Goal: Check status

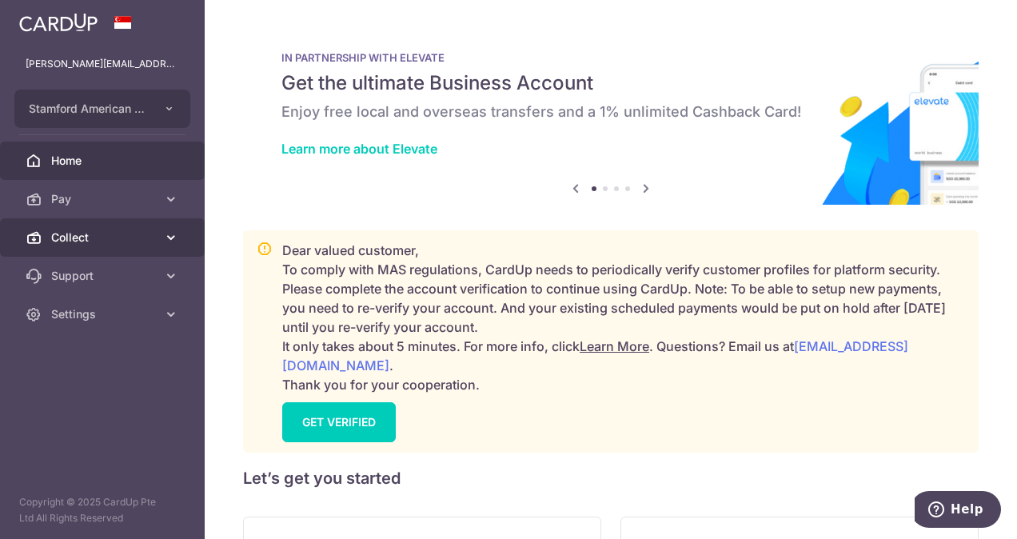
click at [64, 232] on span "Collect" at bounding box center [104, 237] width 106 height 16
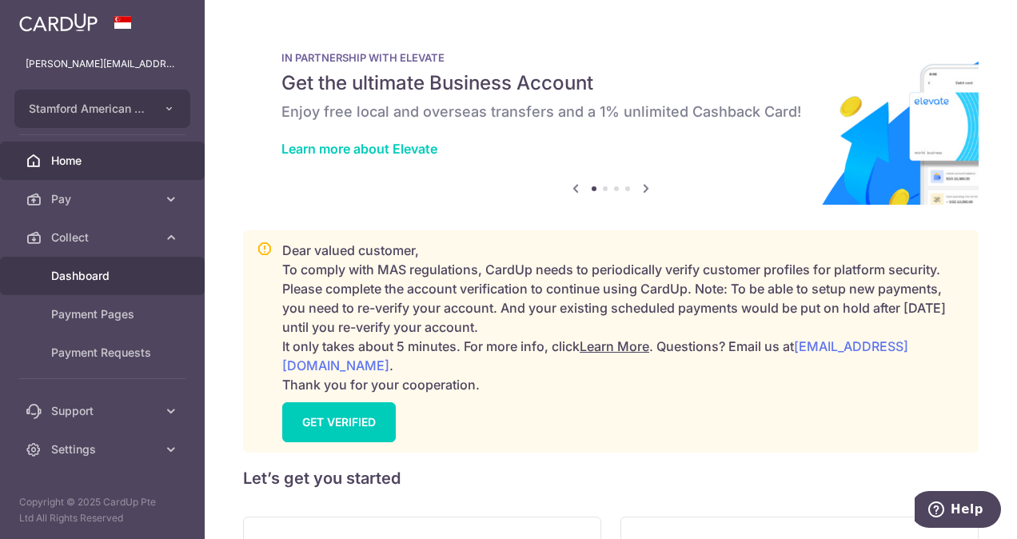
click at [70, 272] on span "Dashboard" at bounding box center [104, 276] width 106 height 16
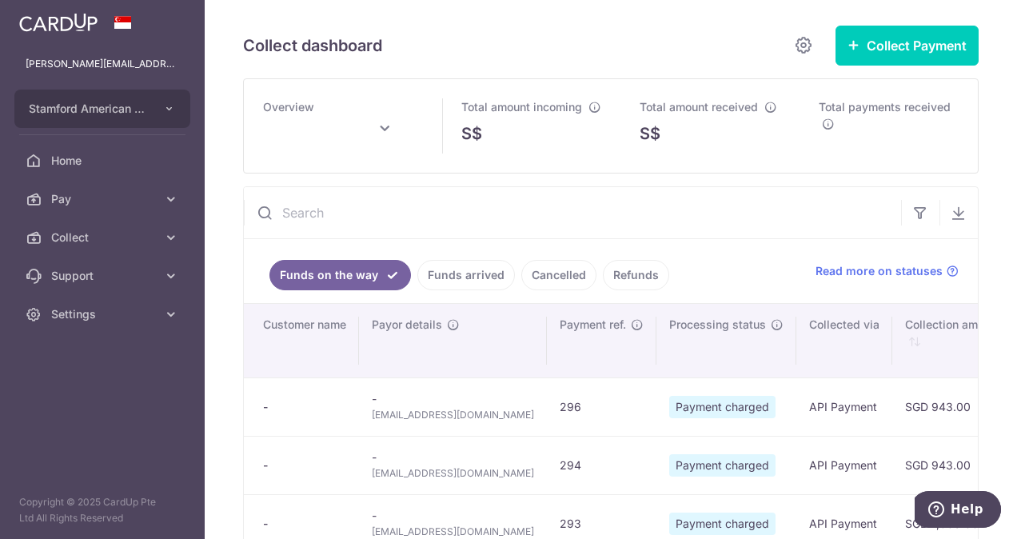
click at [456, 285] on link "Funds arrived" at bounding box center [466, 275] width 98 height 30
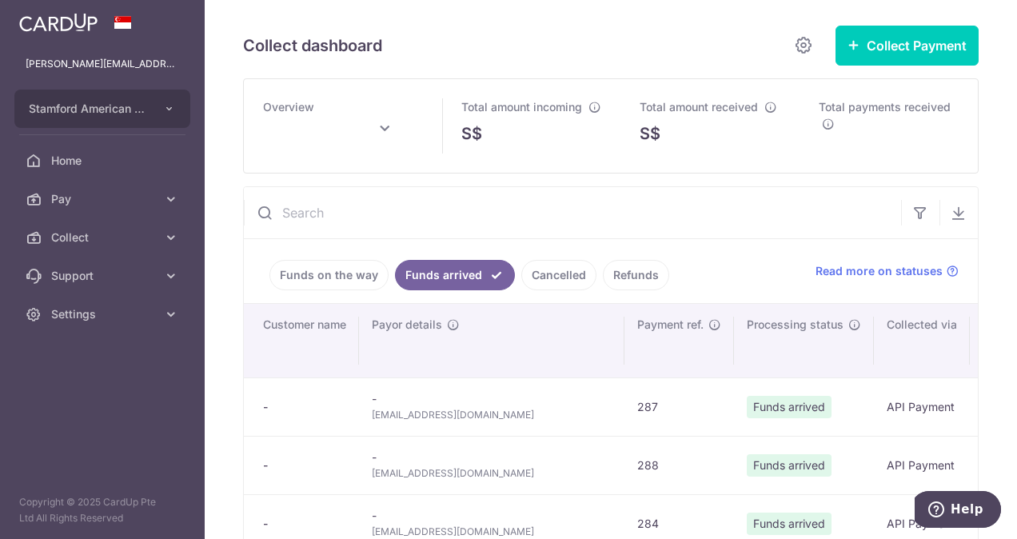
type input "[DATE]"
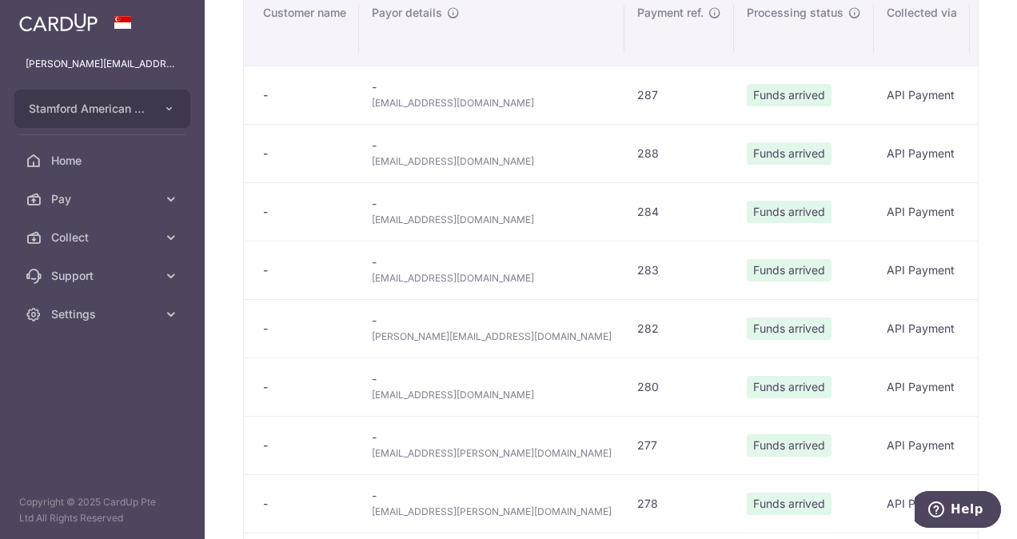
scroll to position [160, 0]
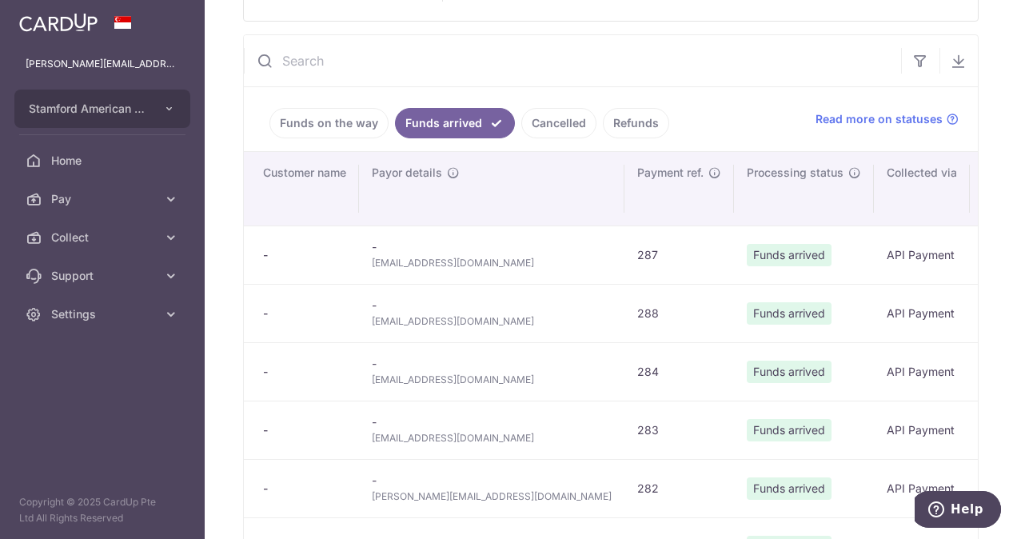
click at [353, 127] on link "Funds on the way" at bounding box center [328, 123] width 119 height 30
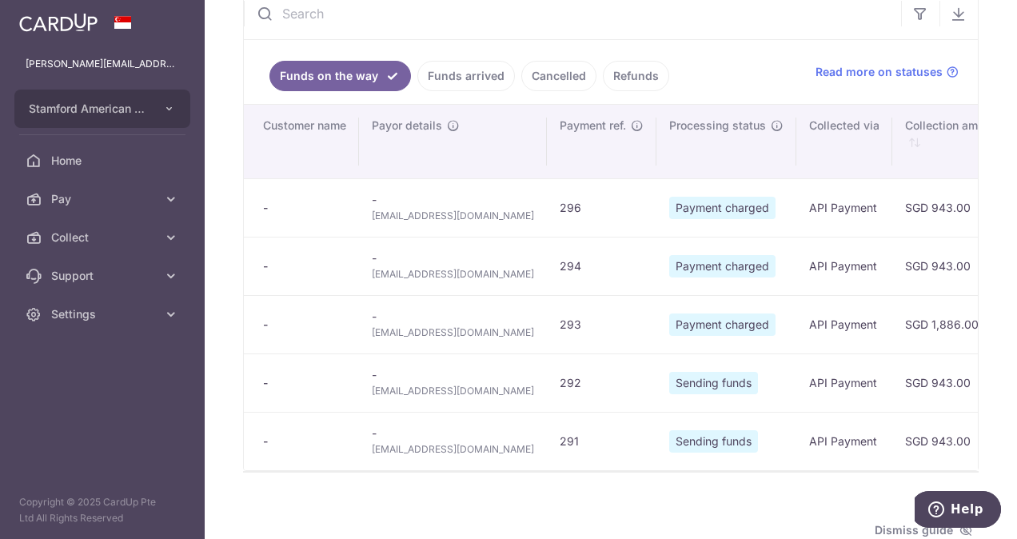
scroll to position [240, 0]
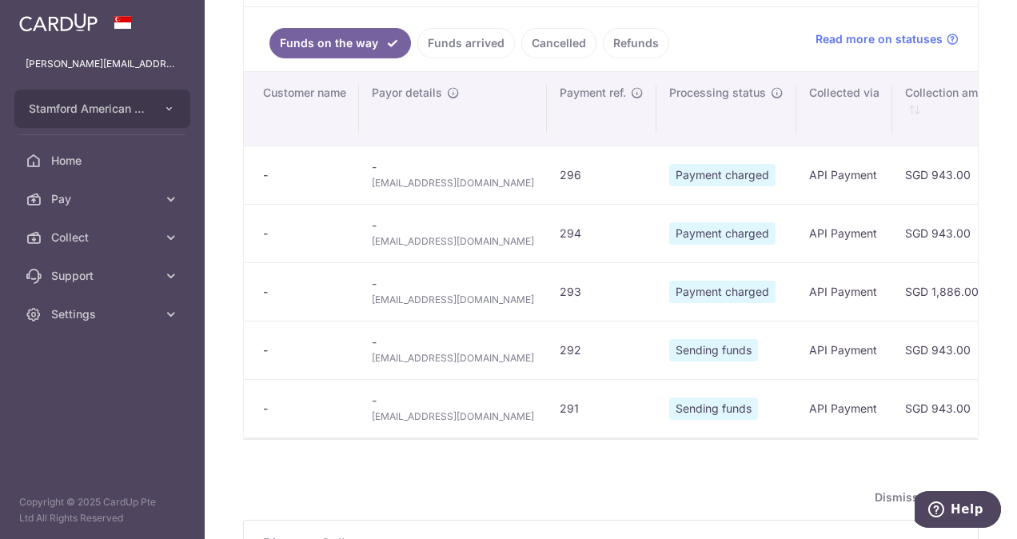
click at [443, 413] on span "[EMAIL_ADDRESS][DOMAIN_NAME]" at bounding box center [453, 416] width 162 height 16
copy tr "[EMAIL_ADDRESS][DOMAIN_NAME]"
click at [423, 354] on span "[EMAIL_ADDRESS][DOMAIN_NAME]" at bounding box center [453, 358] width 162 height 16
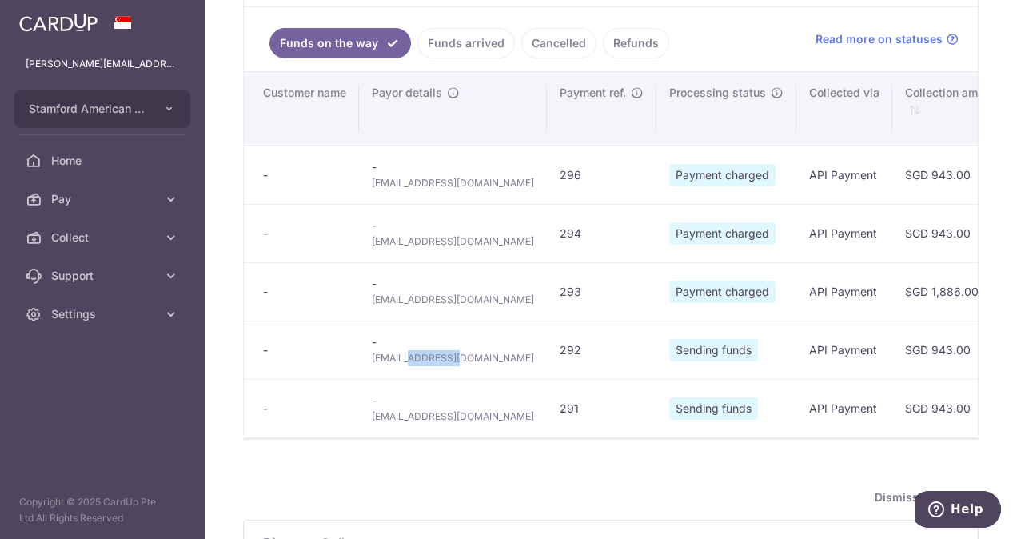
click at [423, 354] on span "[EMAIL_ADDRESS][DOMAIN_NAME]" at bounding box center [453, 358] width 162 height 16
copy tr "[EMAIL_ADDRESS][DOMAIN_NAME]"
